Goal: Find specific page/section: Find specific page/section

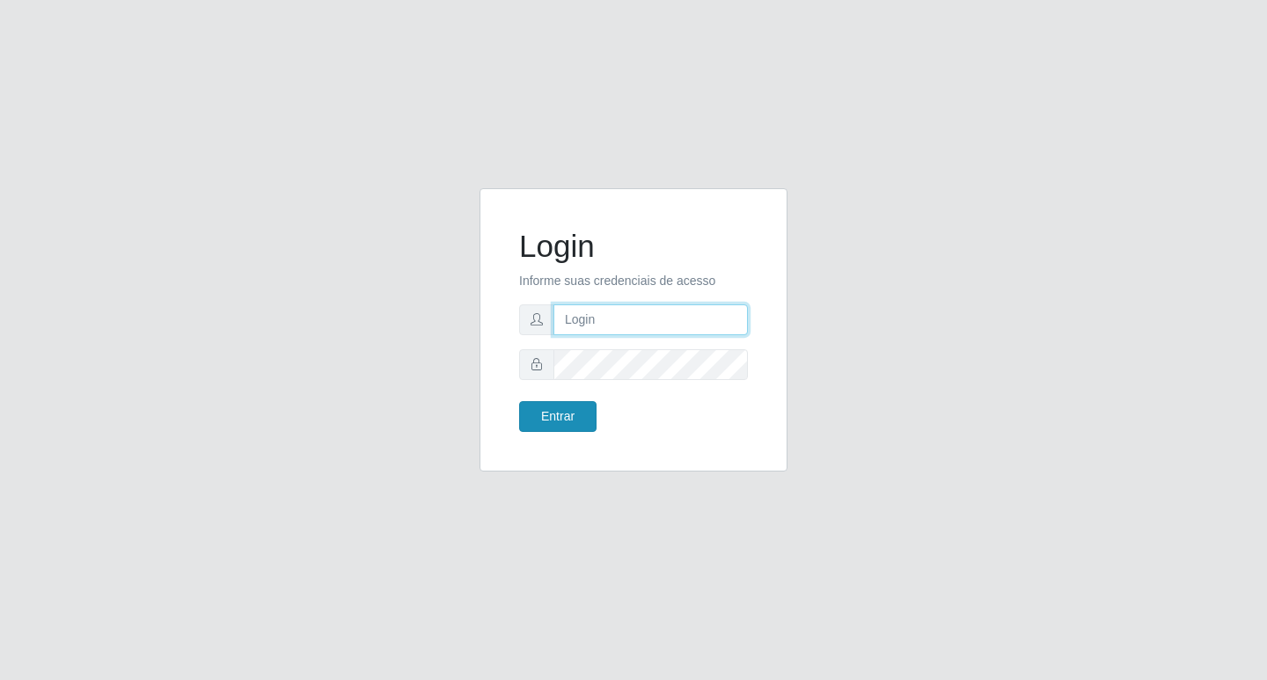
type input "rejane@bcruzarmas"
click at [542, 410] on button "Entrar" at bounding box center [557, 416] width 77 height 31
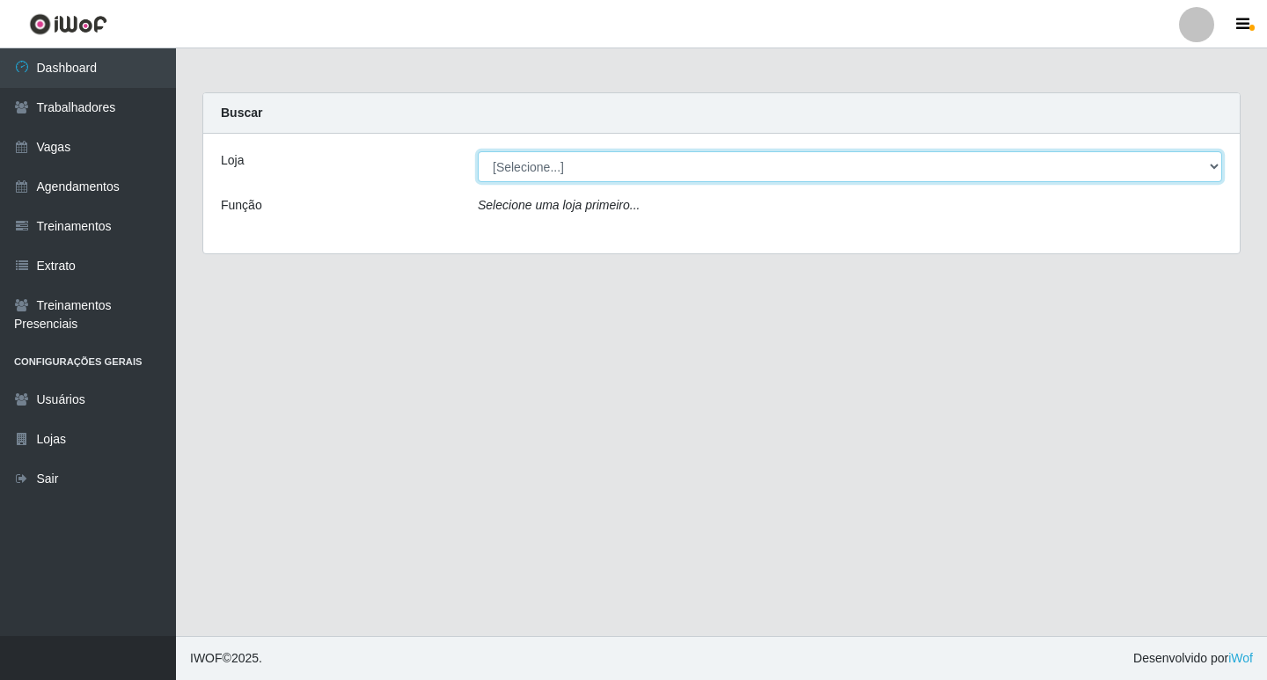
click at [504, 172] on select "[Selecione...] Bemais Supermercados - Cruz das Armas" at bounding box center [850, 166] width 744 height 31
select select "412"
click at [478, 151] on select "[Selecione...] Bemais Supermercados - Cruz das Armas" at bounding box center [850, 166] width 744 height 31
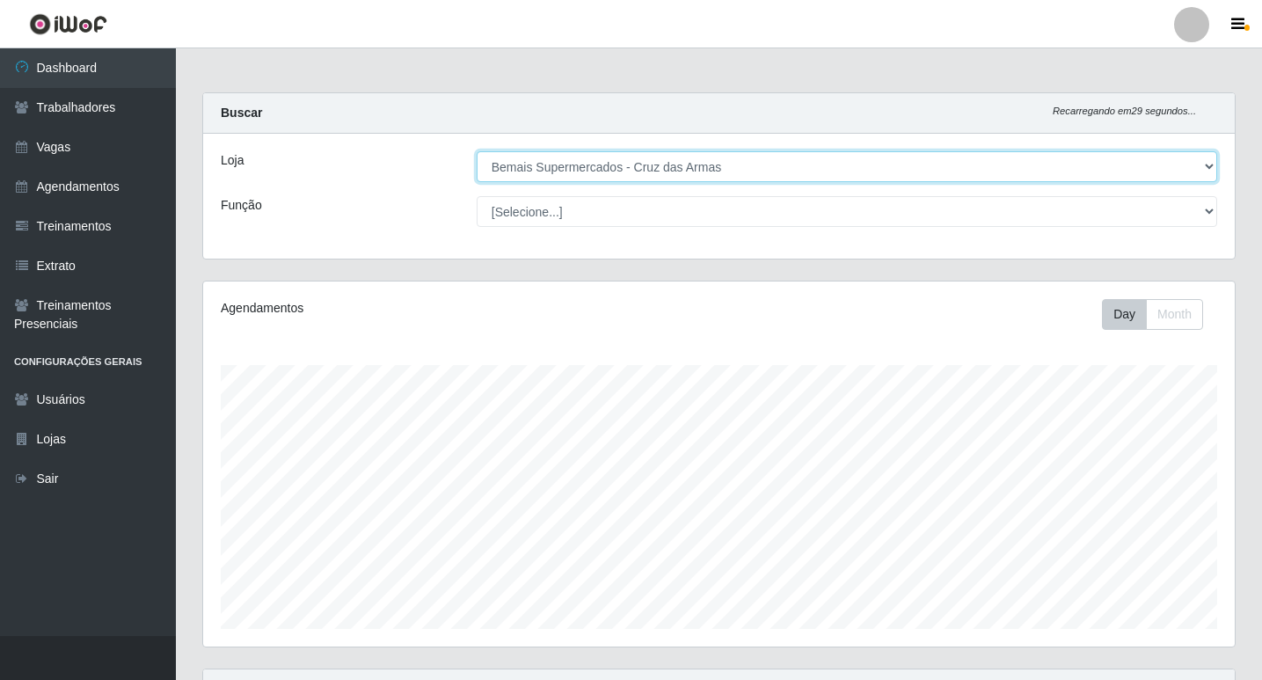
scroll to position [365, 1032]
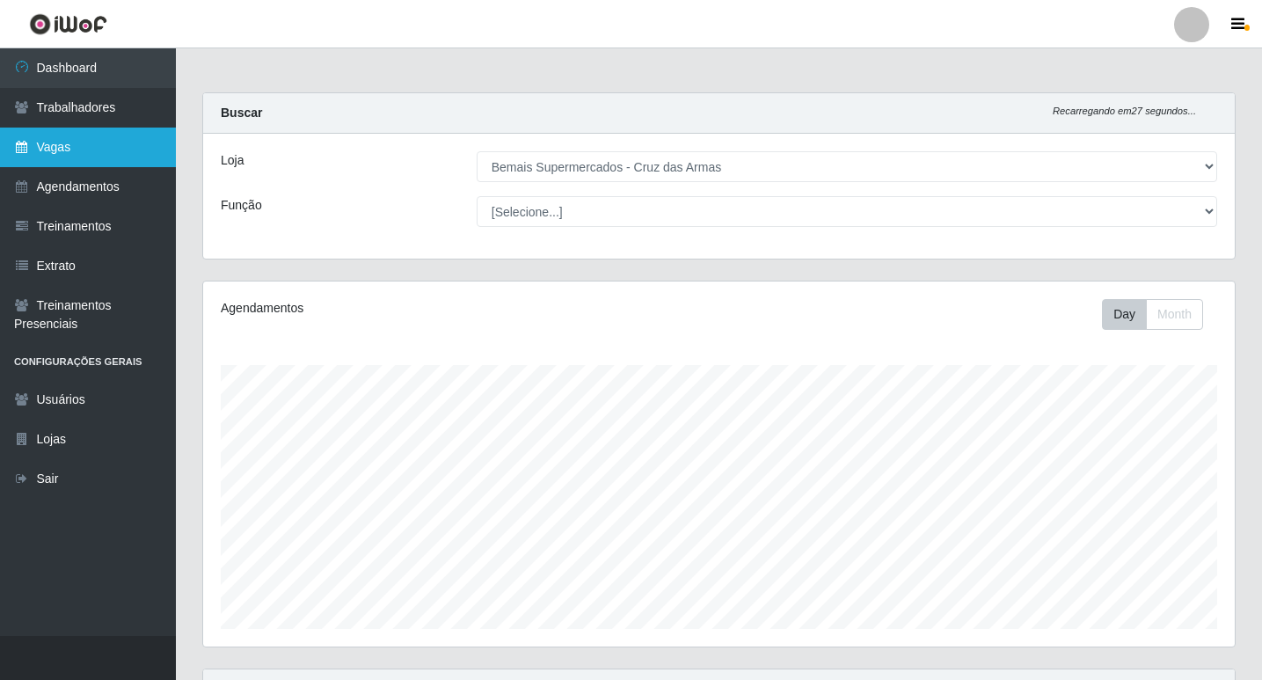
click at [62, 145] on link "Vagas" at bounding box center [88, 148] width 176 height 40
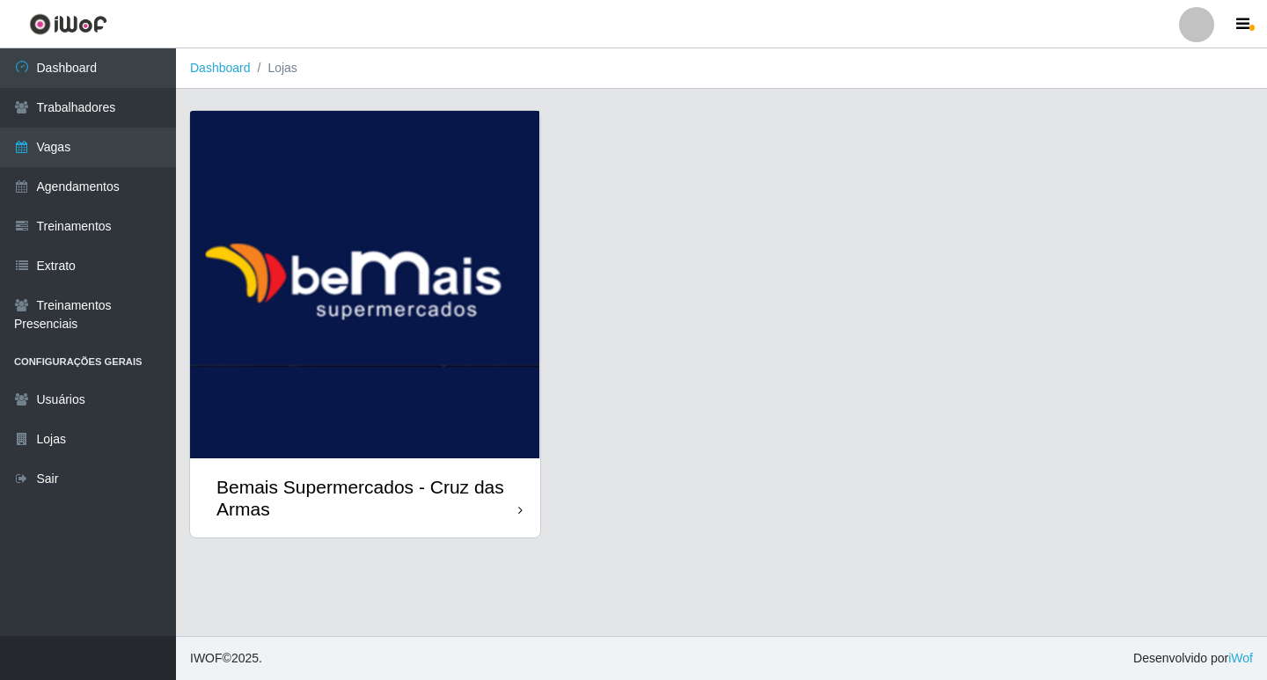
click at [358, 294] on img at bounding box center [365, 284] width 350 height 347
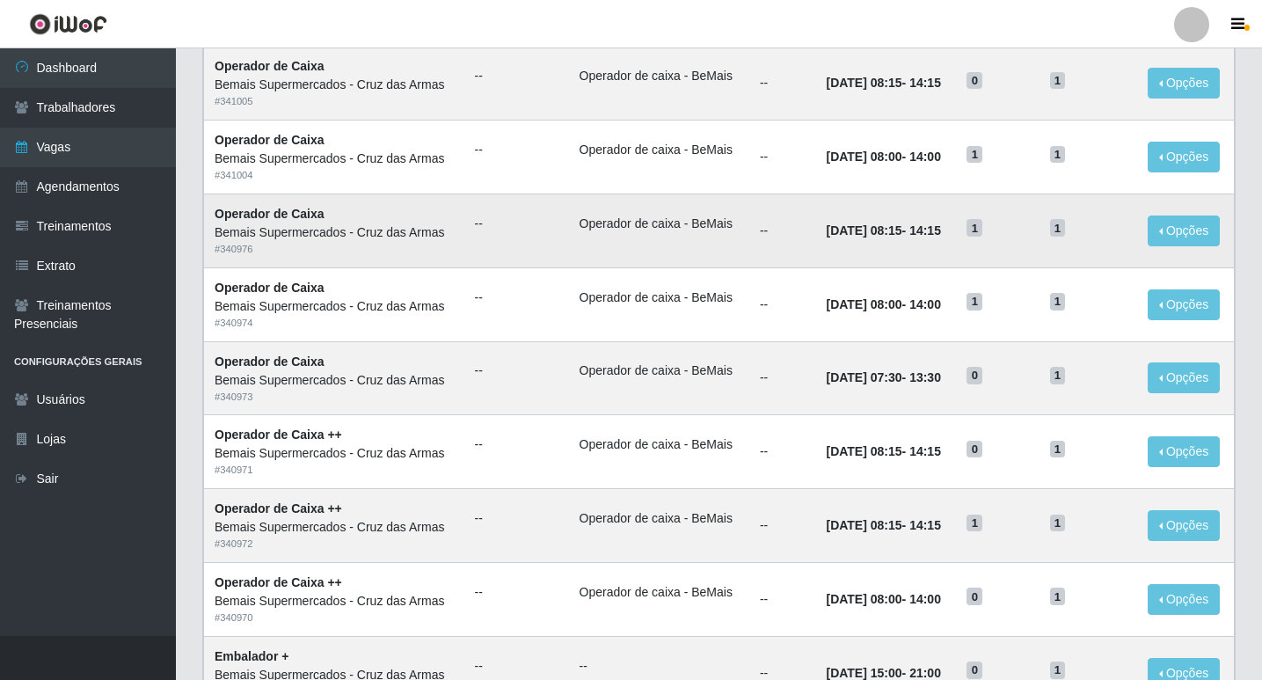
scroll to position [176, 0]
